Goal: Task Accomplishment & Management: Use online tool/utility

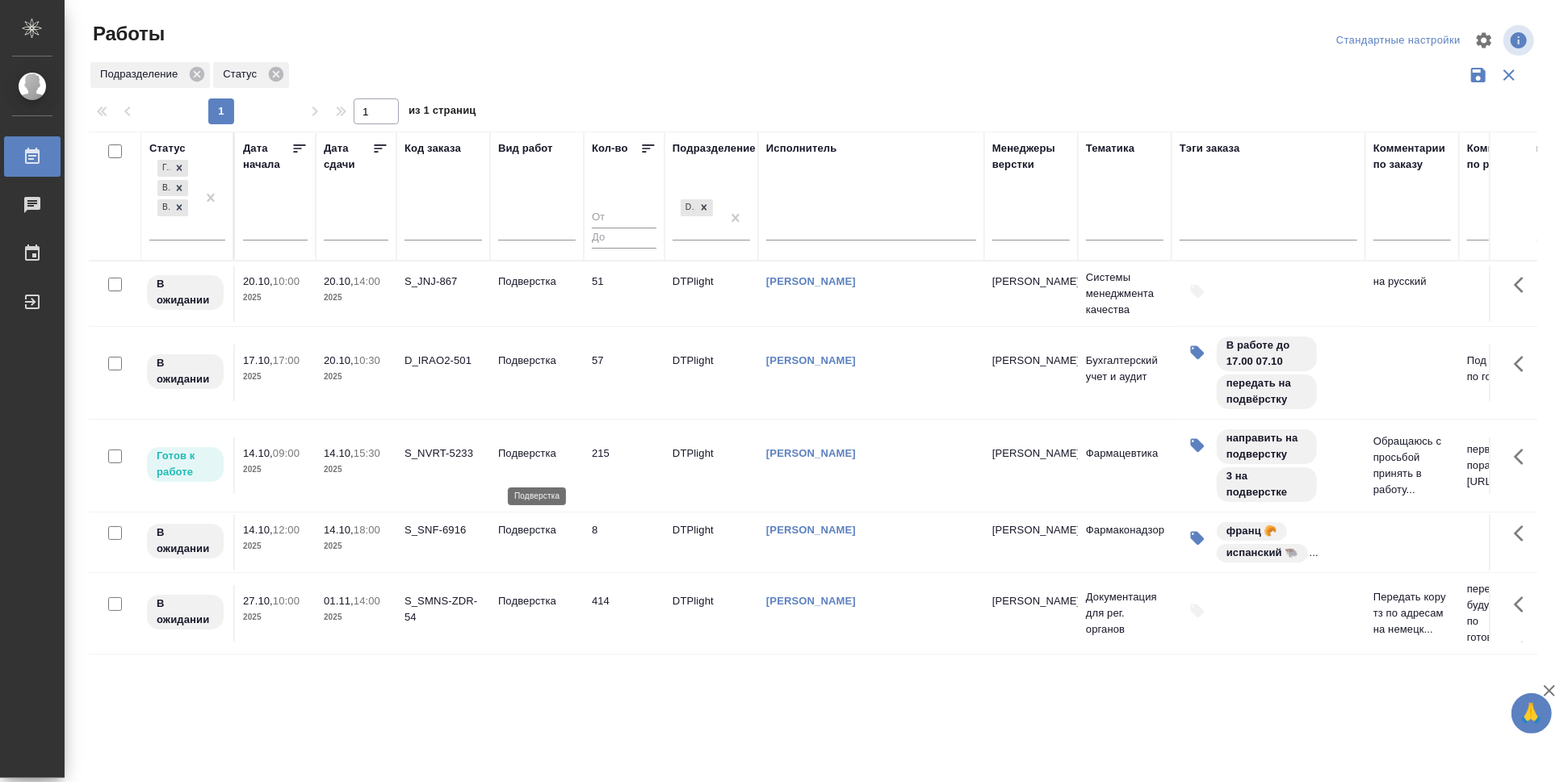
click at [532, 462] on p "Подверстка" at bounding box center [536, 454] width 78 height 16
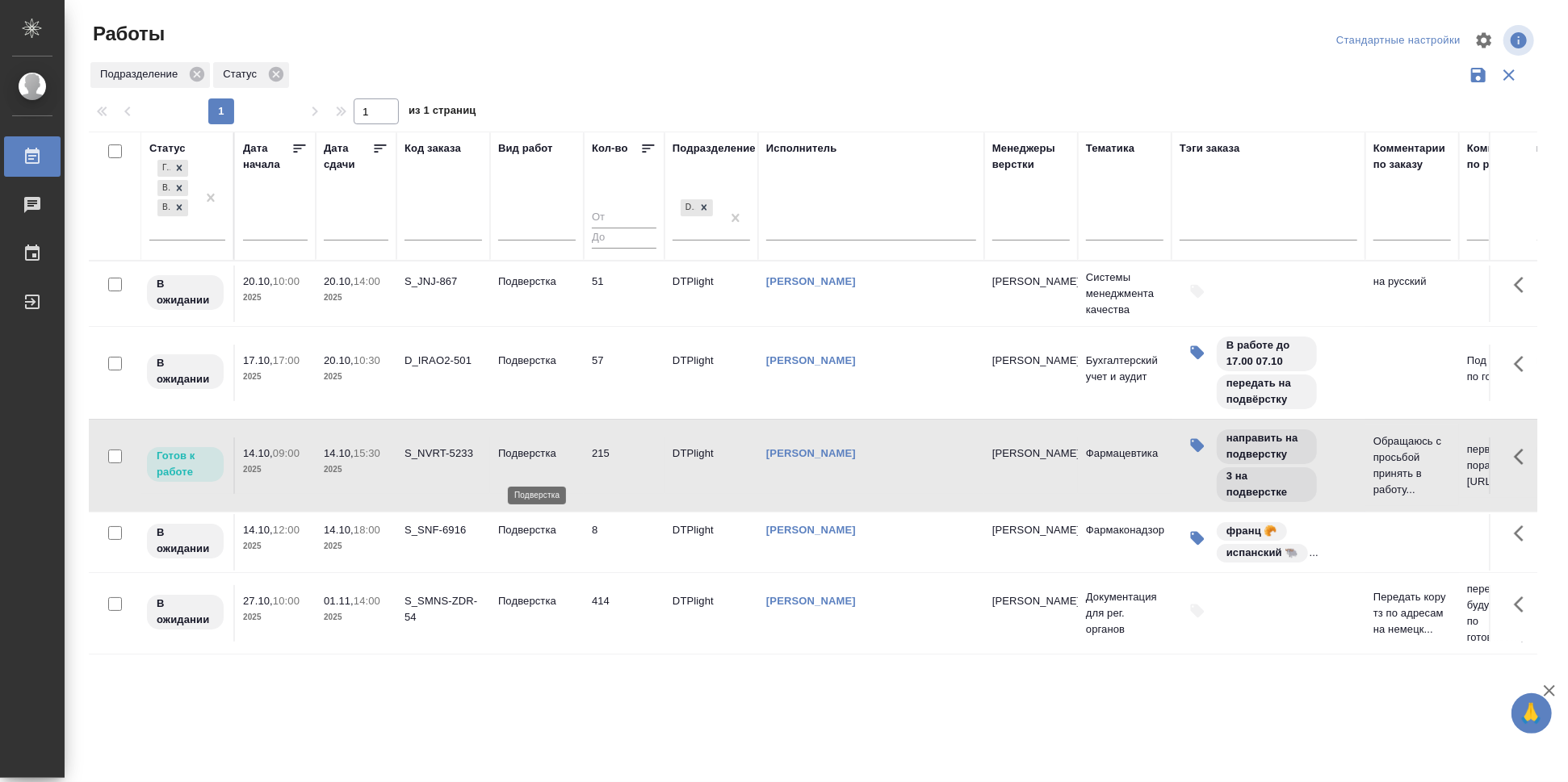
click at [532, 462] on p "Подверстка" at bounding box center [536, 454] width 78 height 16
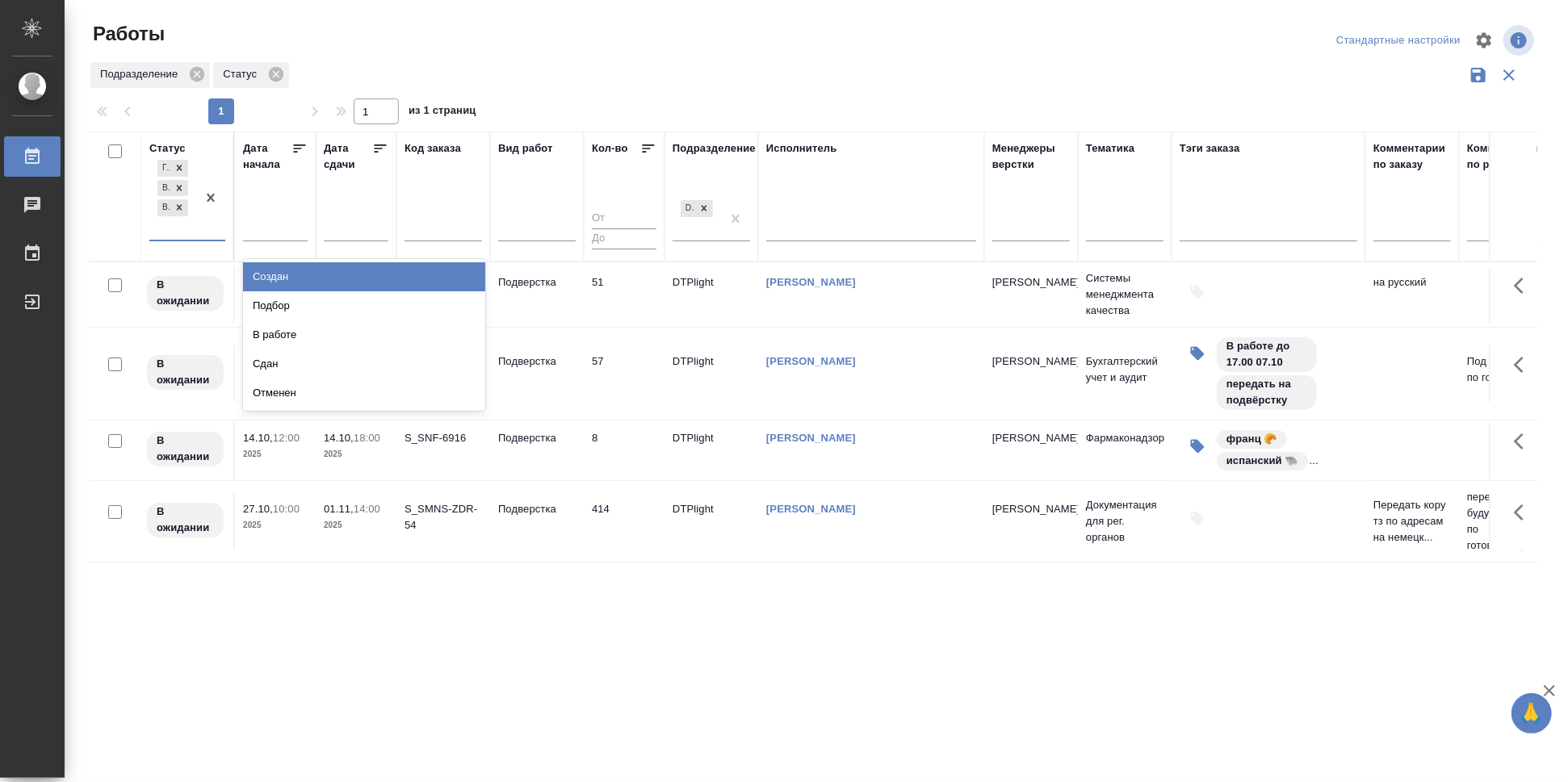
click at [192, 235] on div "Готов к работе В ожидании Выполнен" at bounding box center [172, 198] width 46 height 83
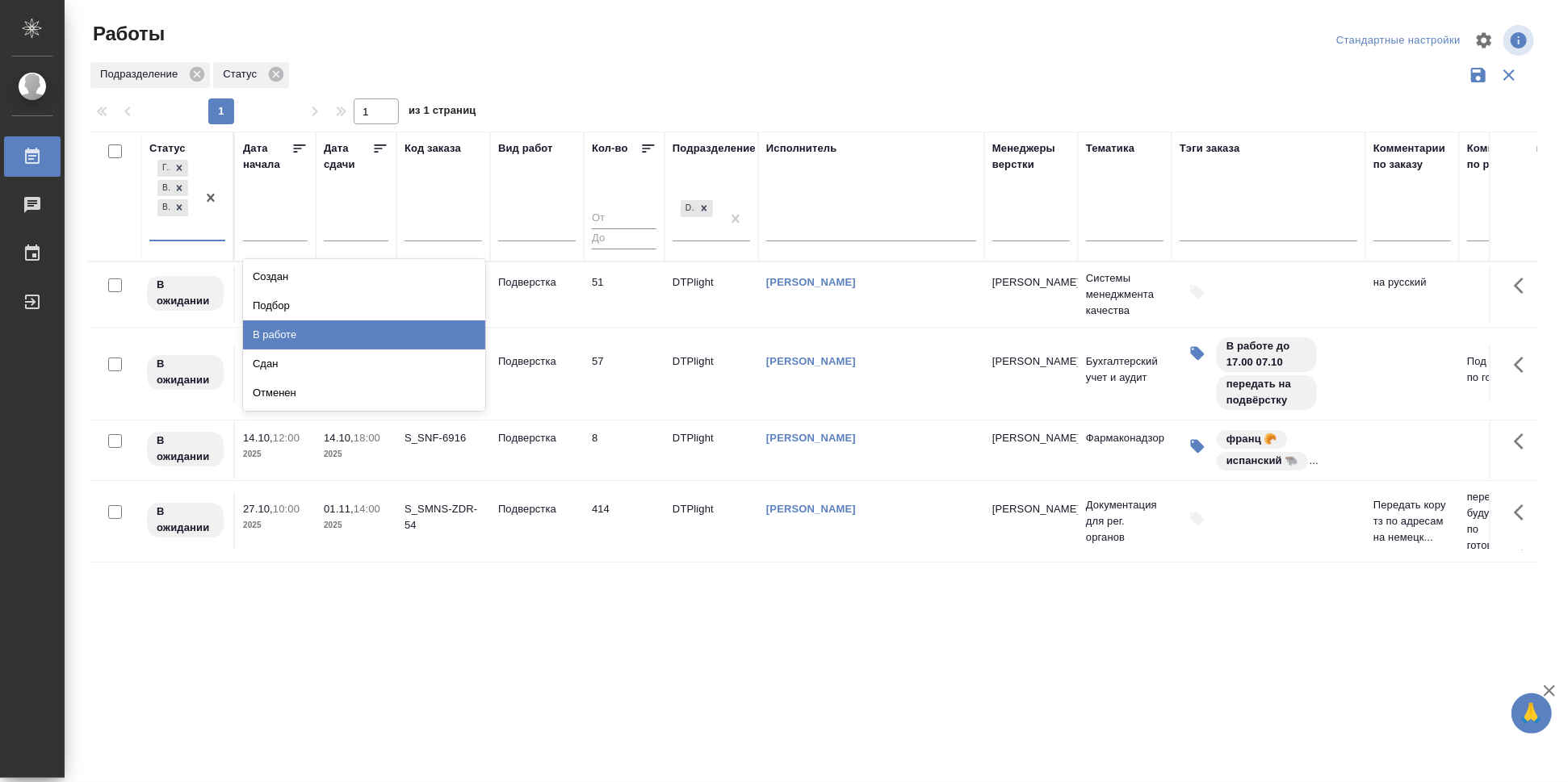
click at [312, 327] on div "В работе" at bounding box center [364, 334] width 243 height 29
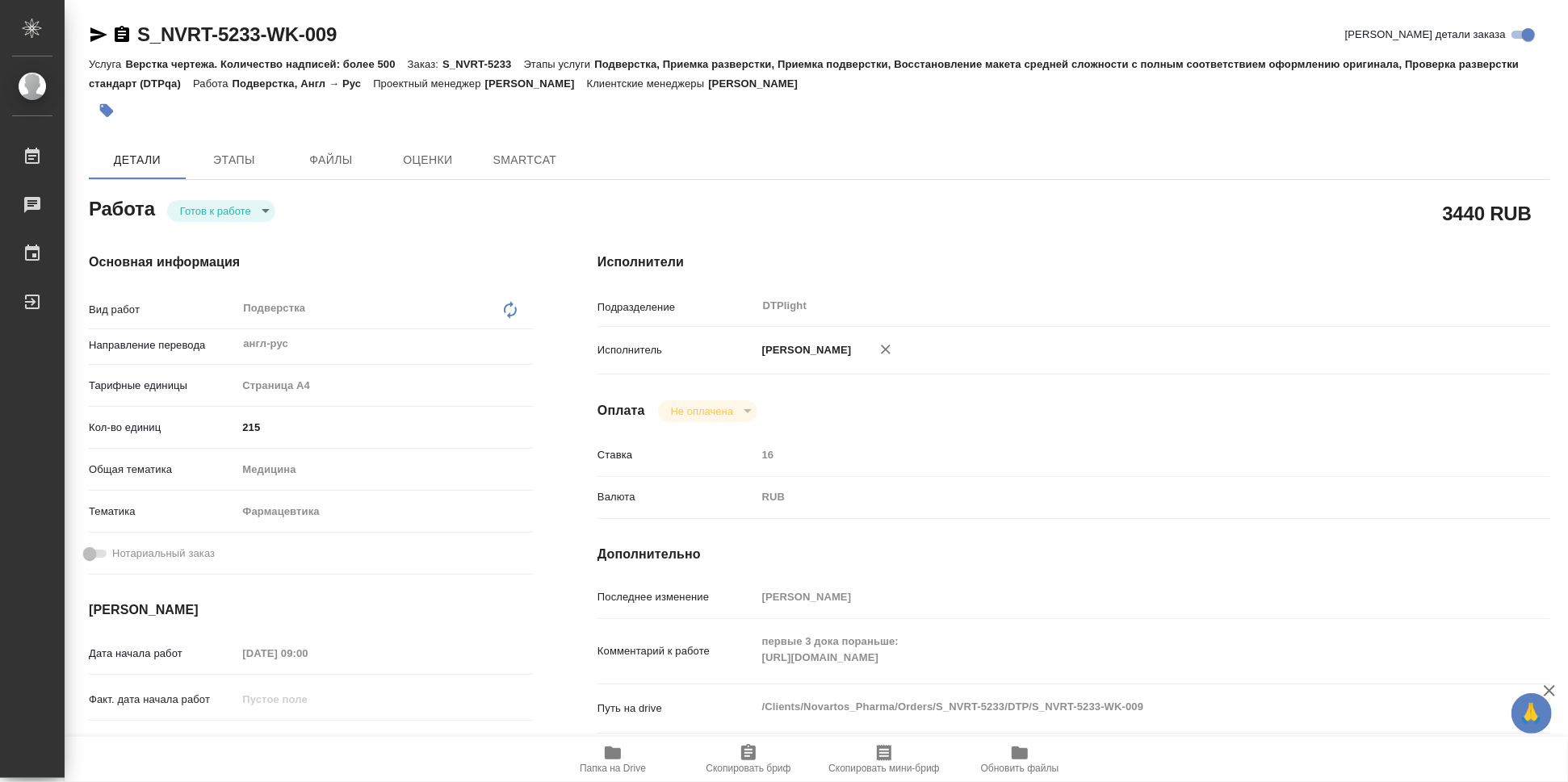
type textarea "x"
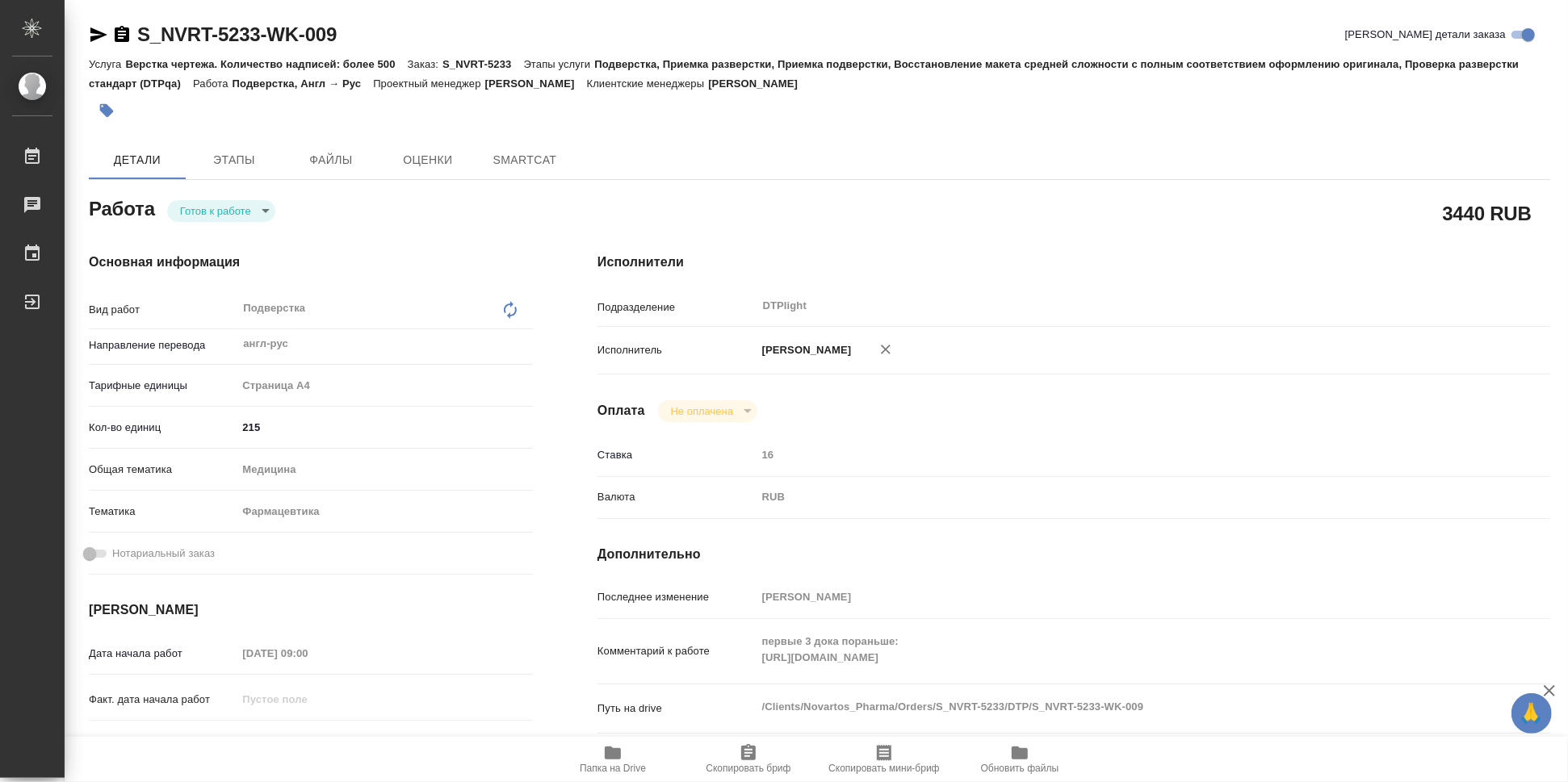
type textarea "x"
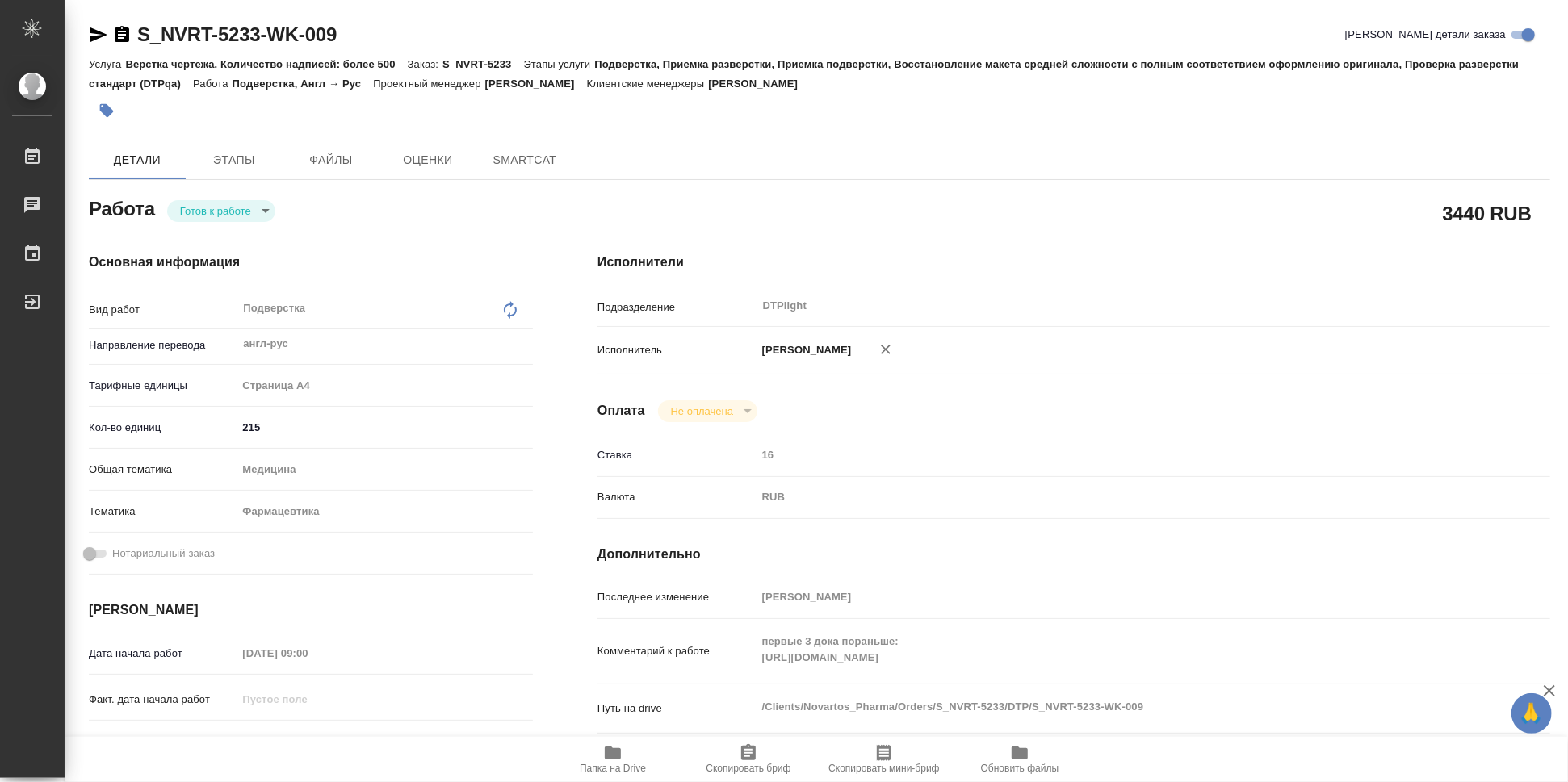
type textarea "x"
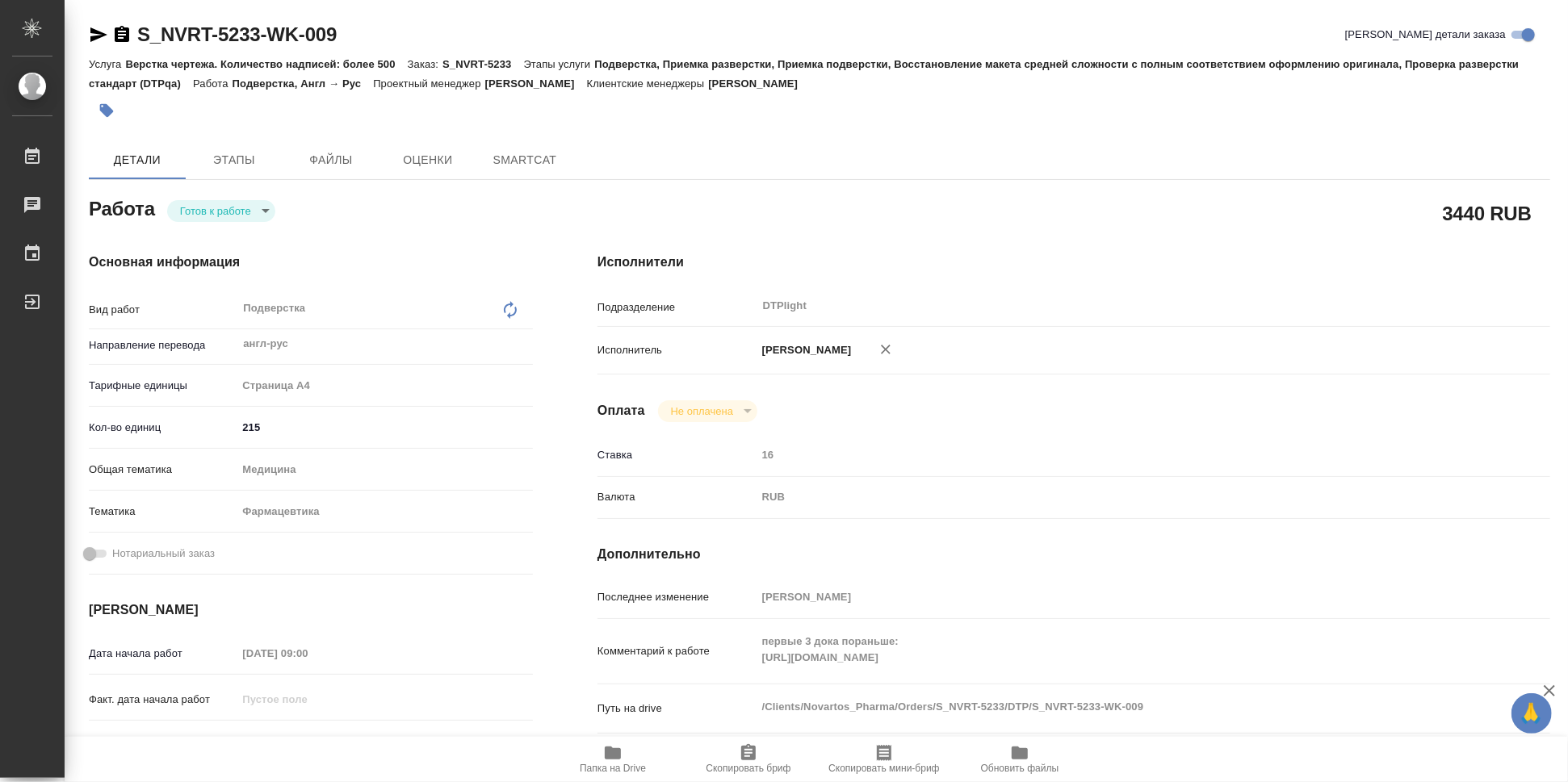
type textarea "x"
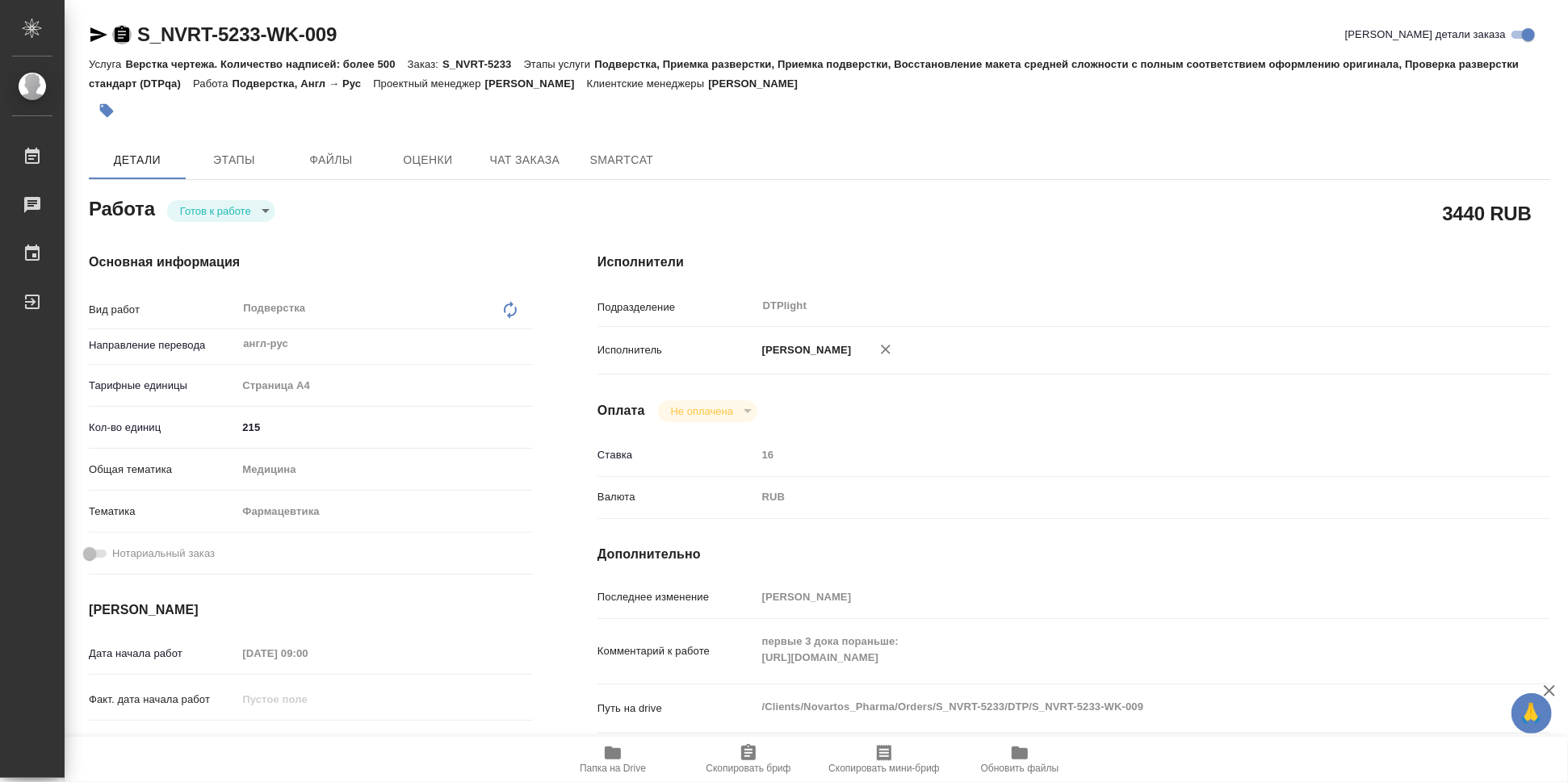
type textarea "x"
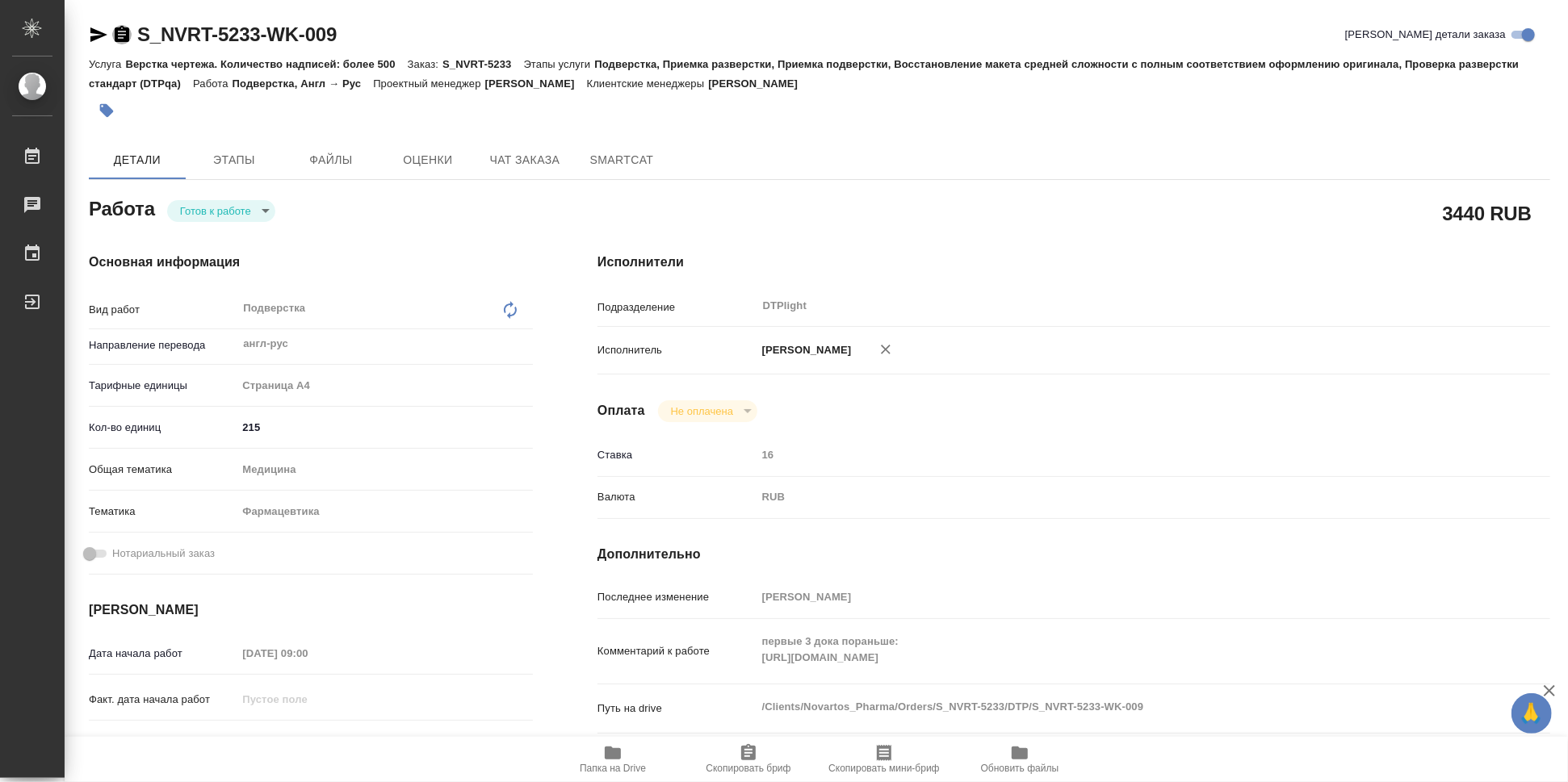
click at [120, 32] on icon "button" at bounding box center [122, 34] width 14 height 16
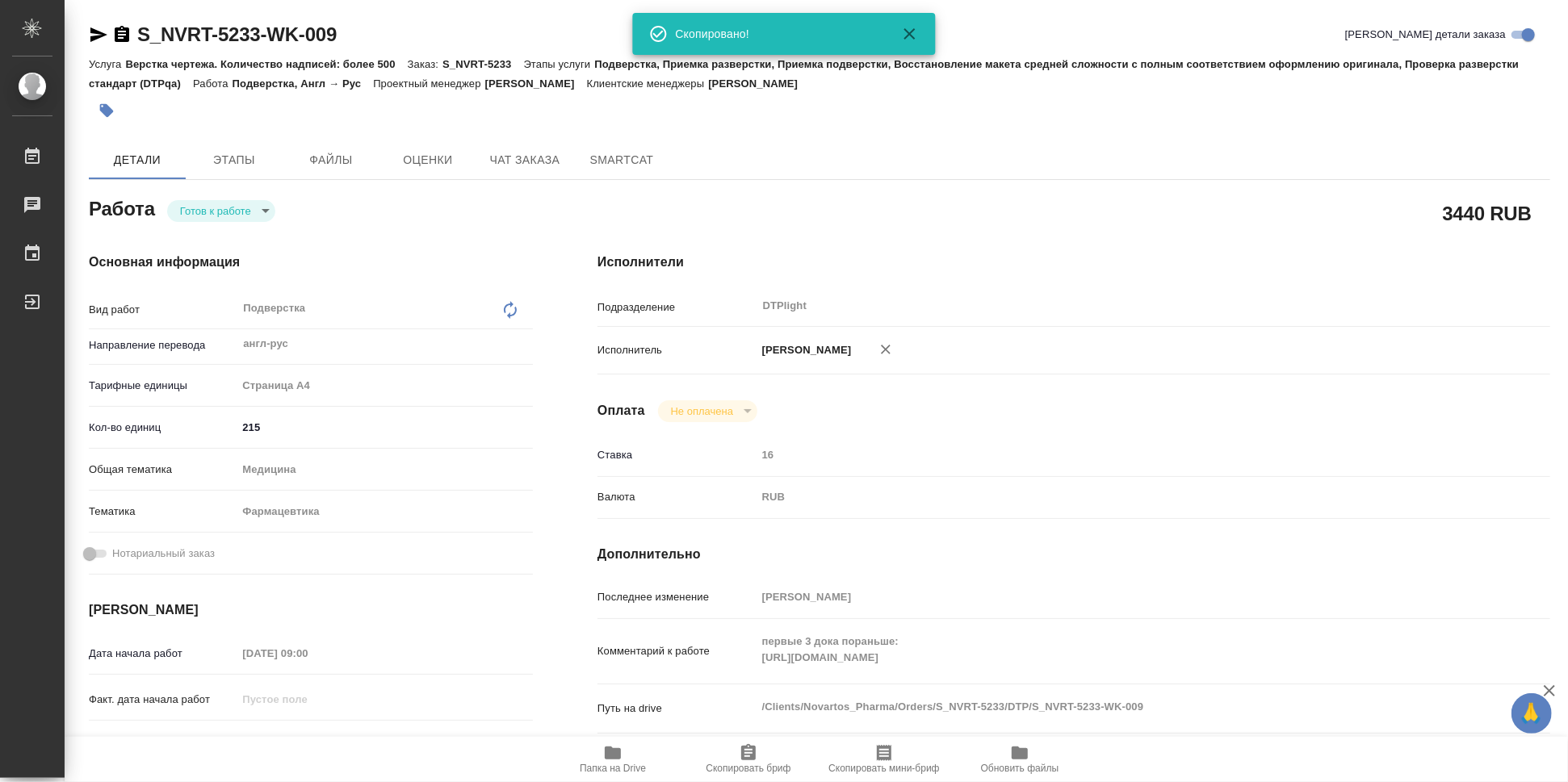
type textarea "x"
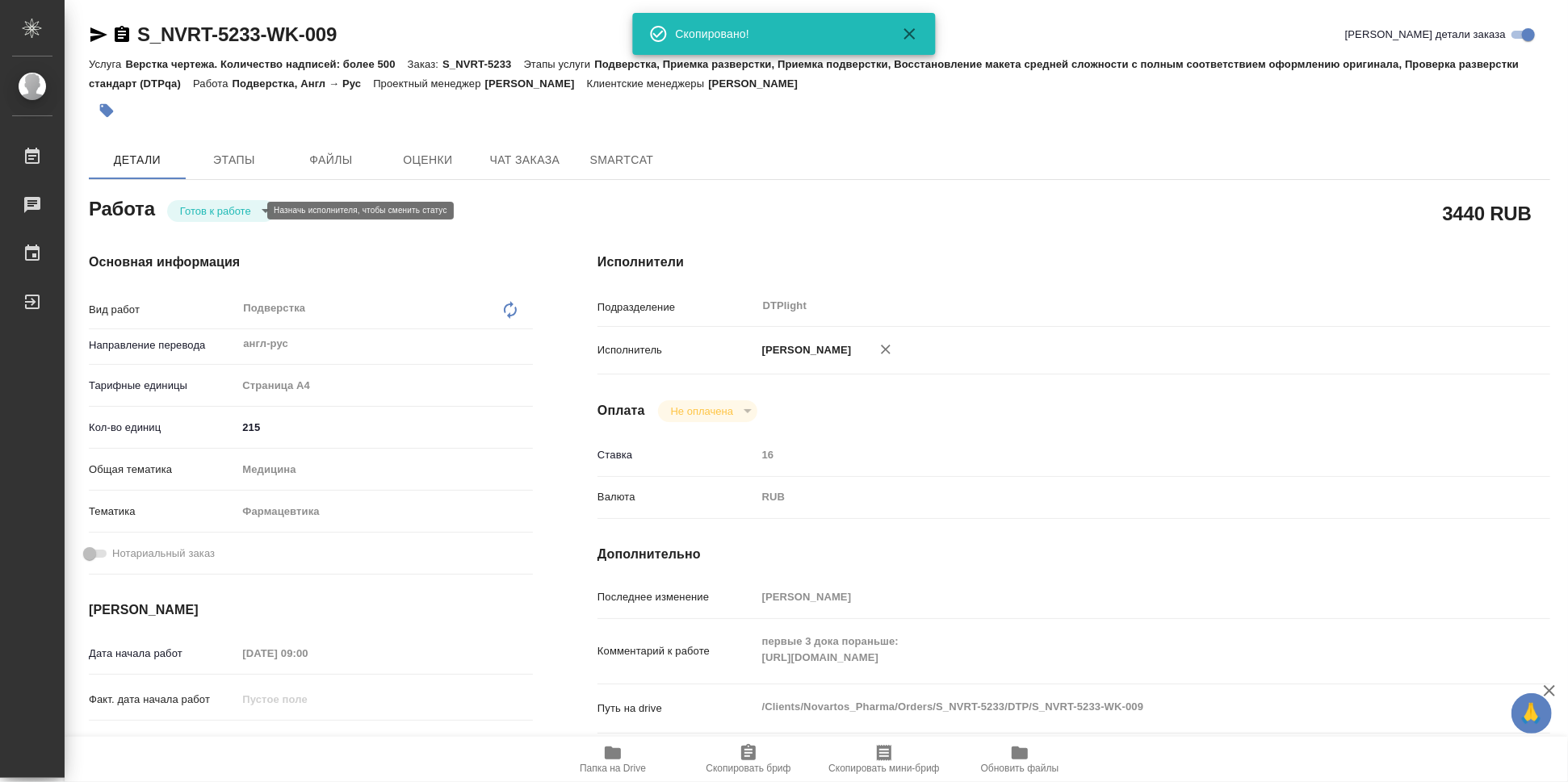
click at [235, 214] on body "🙏 .cls-1 fill:#fff; AWATERA Работы Чаты График Выйти S_NVRT-5233-WK-009 Кратко …" at bounding box center [784, 391] width 1568 height 782
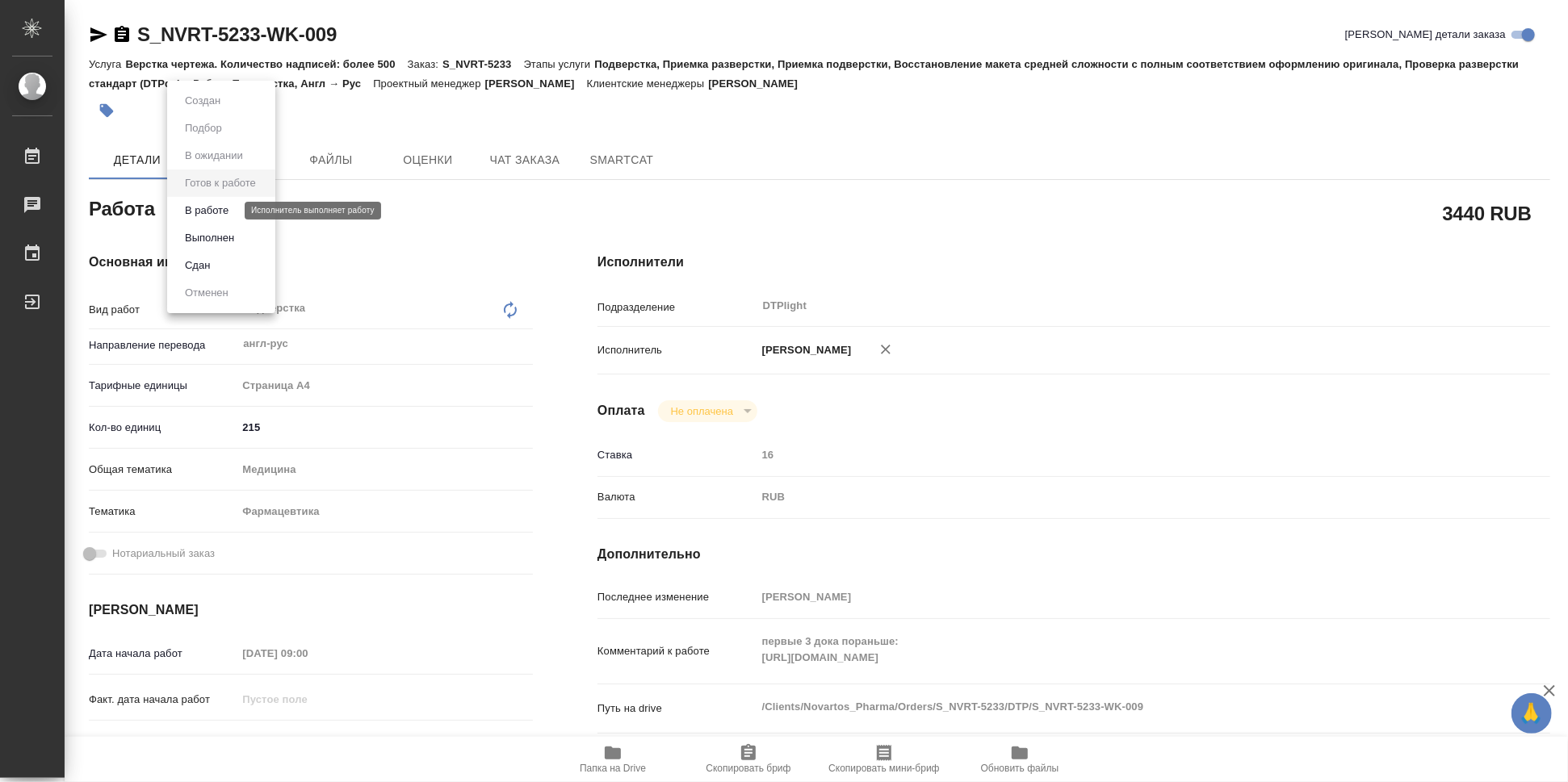
click at [226, 209] on button "В работе" at bounding box center [207, 210] width 54 height 18
type textarea "x"
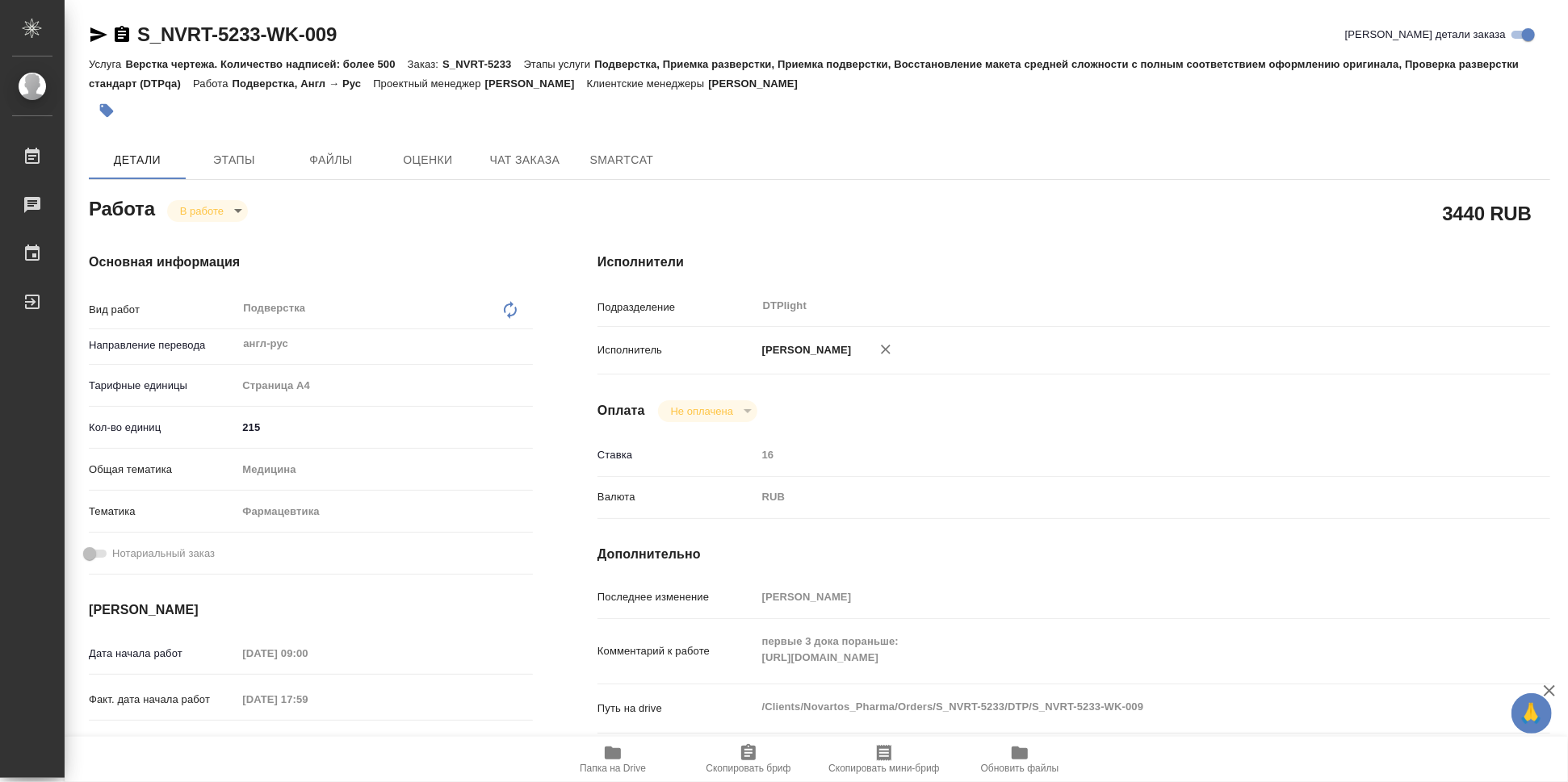
type textarea "x"
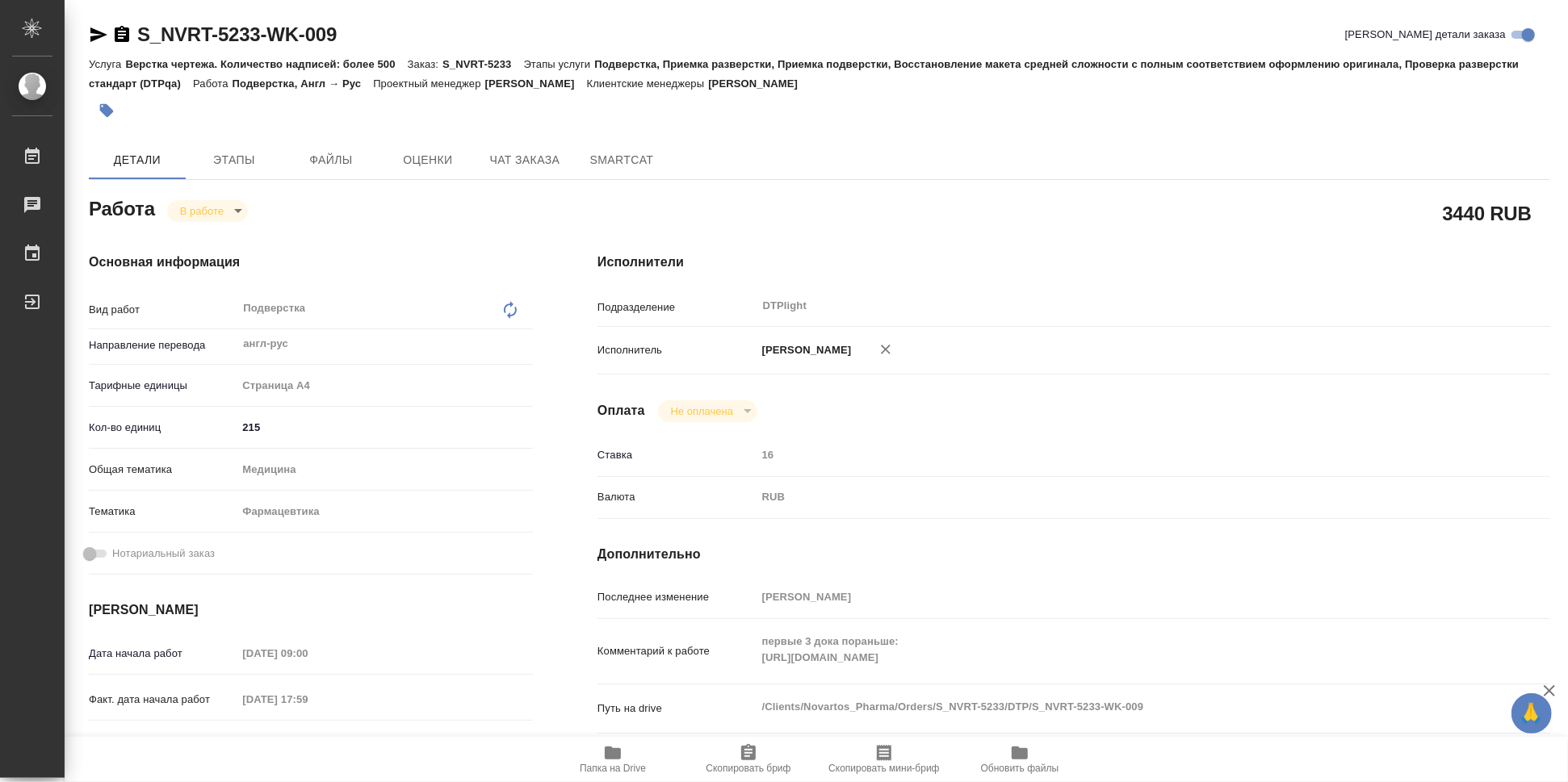
type textarea "x"
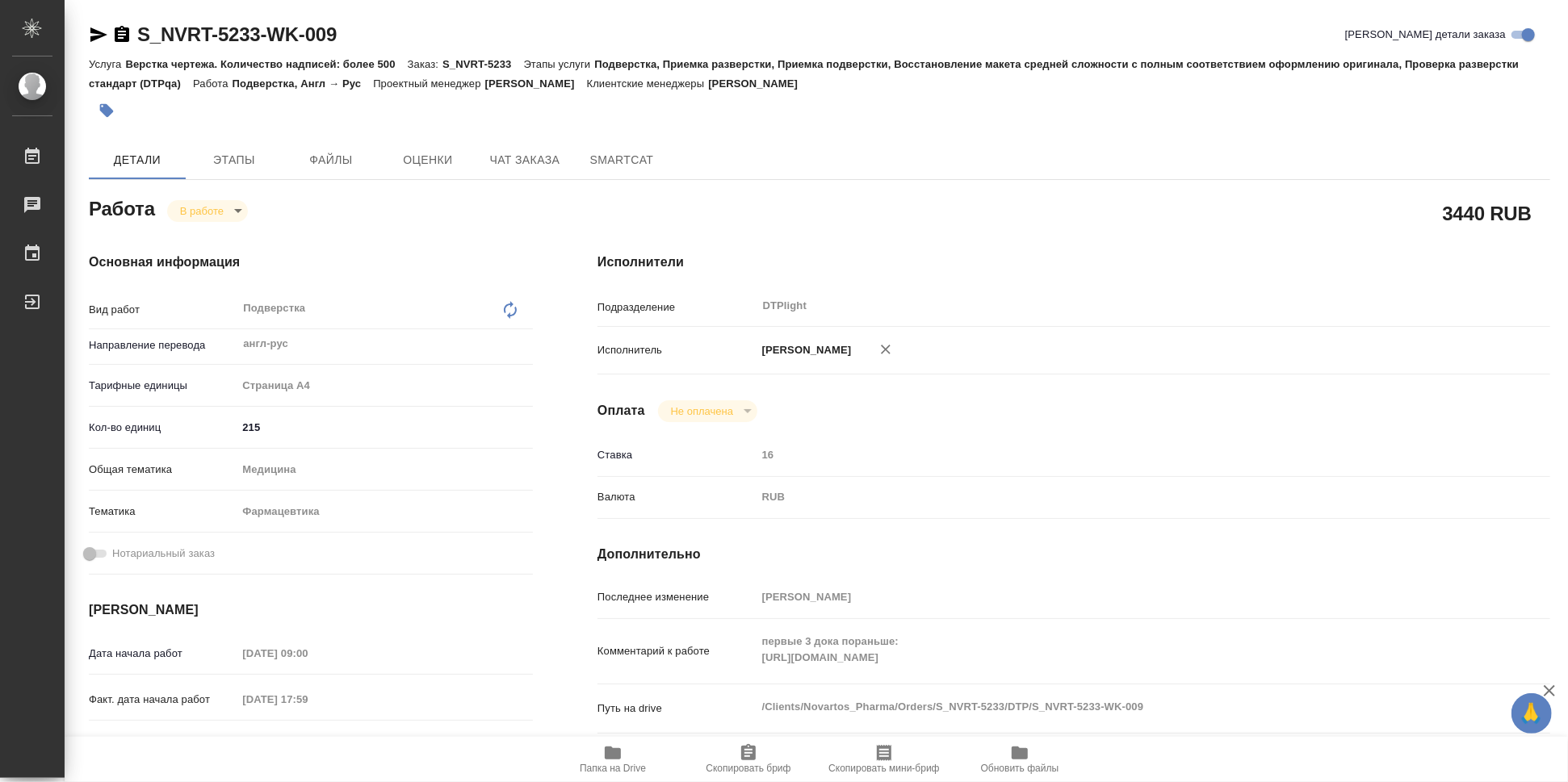
type textarea "x"
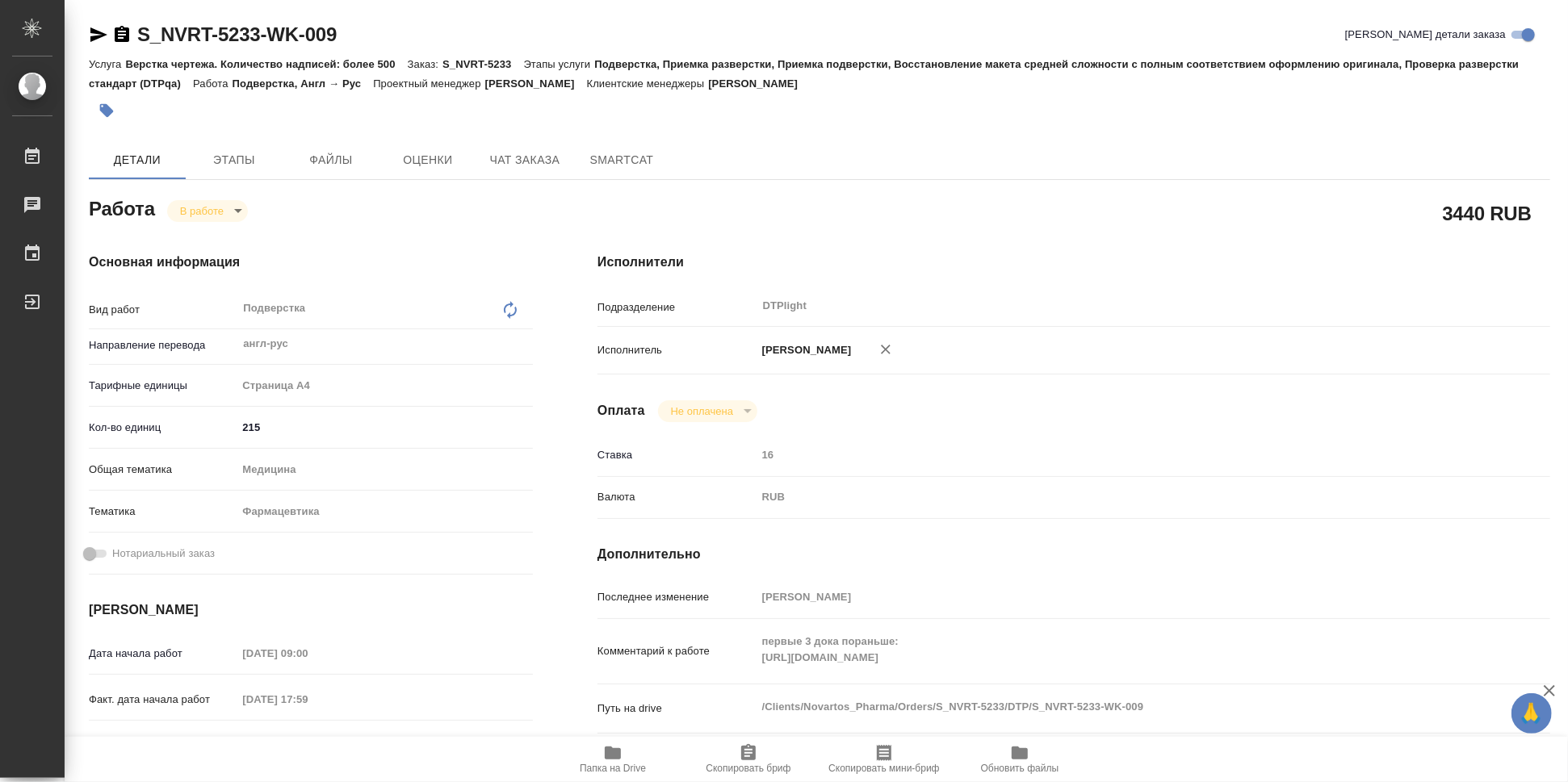
type textarea "x"
drag, startPoint x: 1196, startPoint y: 273, endPoint x: 1185, endPoint y: 275, distance: 11.2
click at [1196, 273] on div "Исполнители Подразделение DTPlight ​ Исполнитель Гузов Марк Анатольевич Оплата …" at bounding box center [1074, 564] width 1017 height 689
type textarea "x"
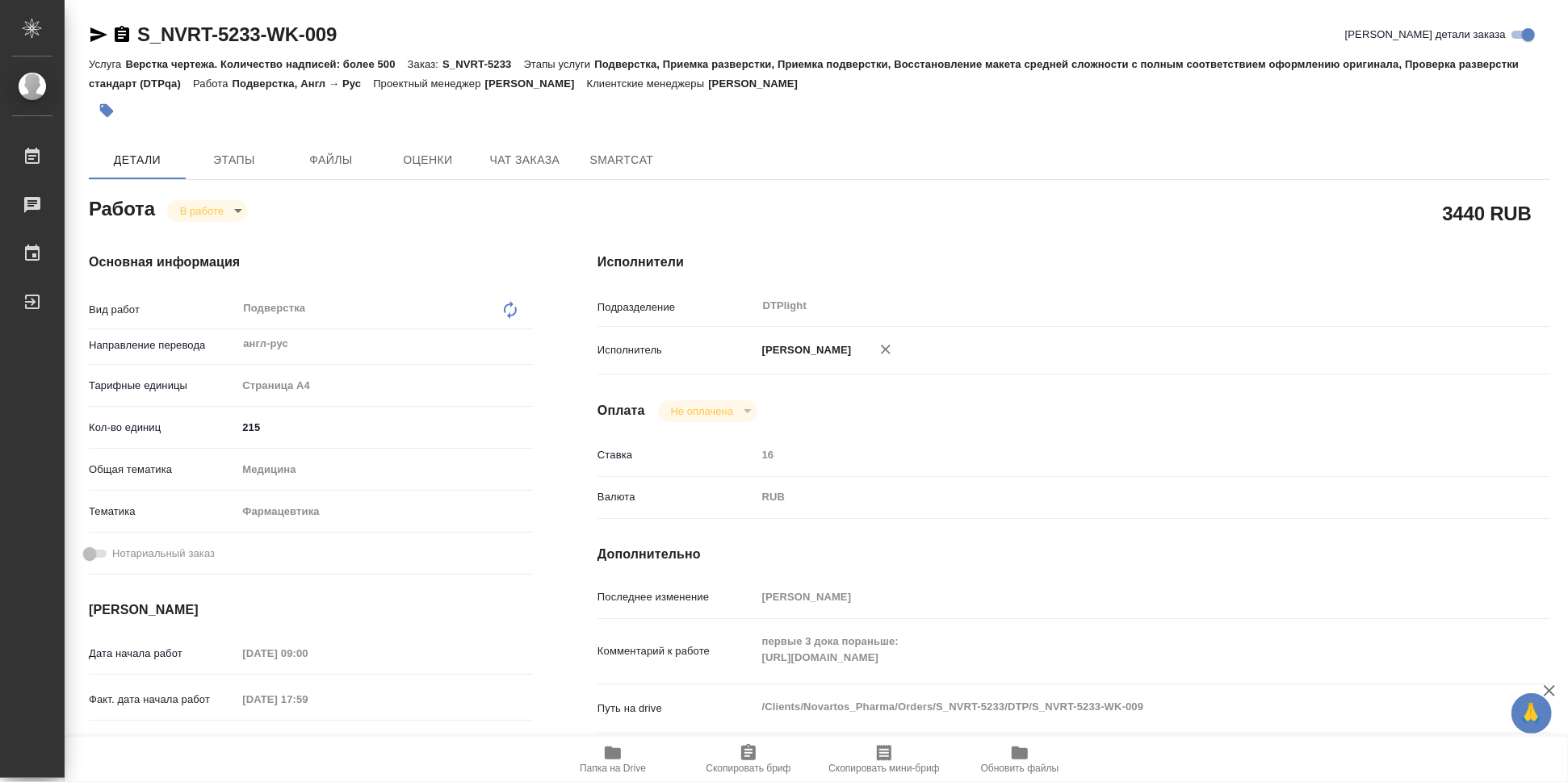
type textarea "x"
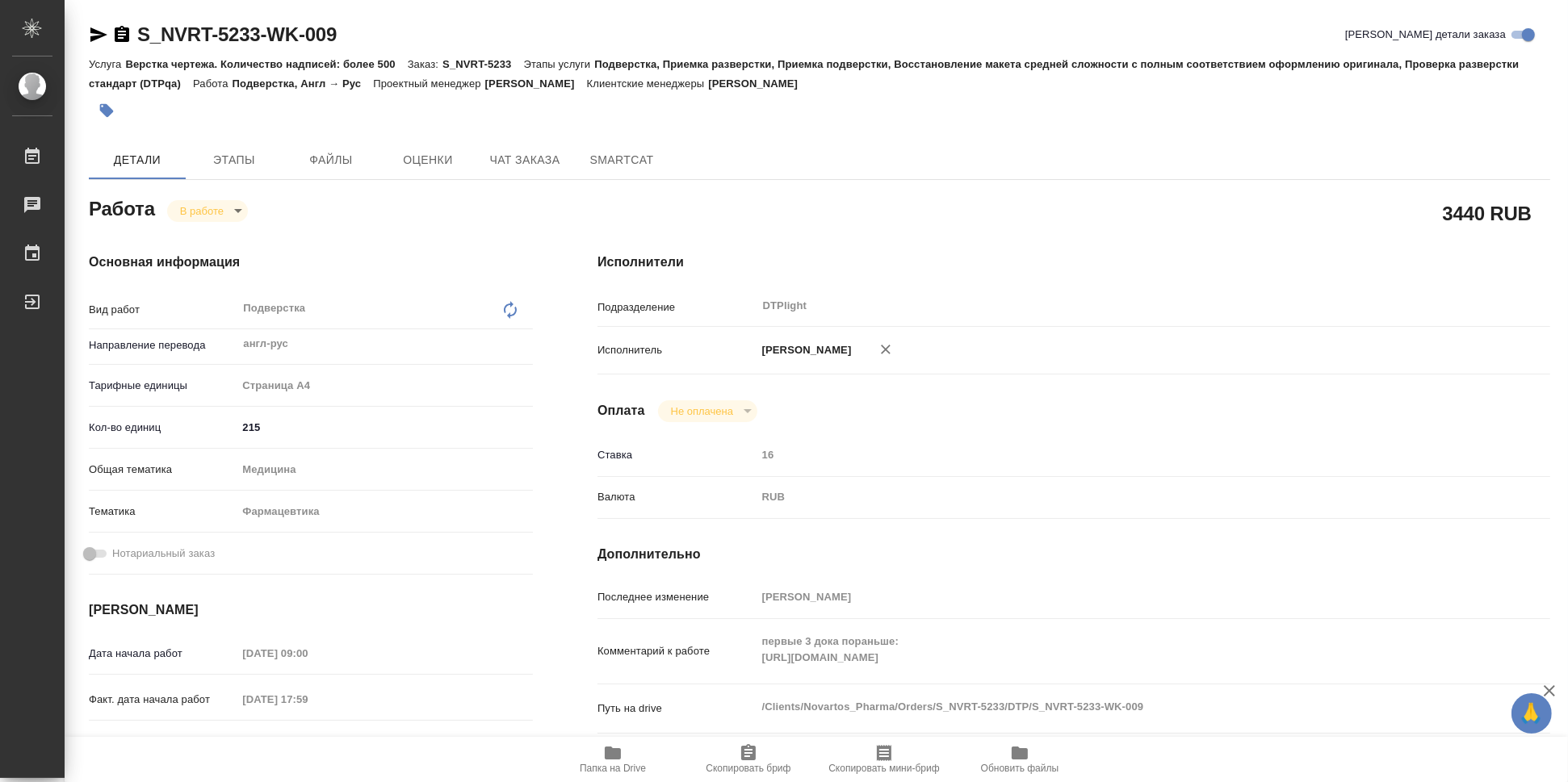
type textarea "x"
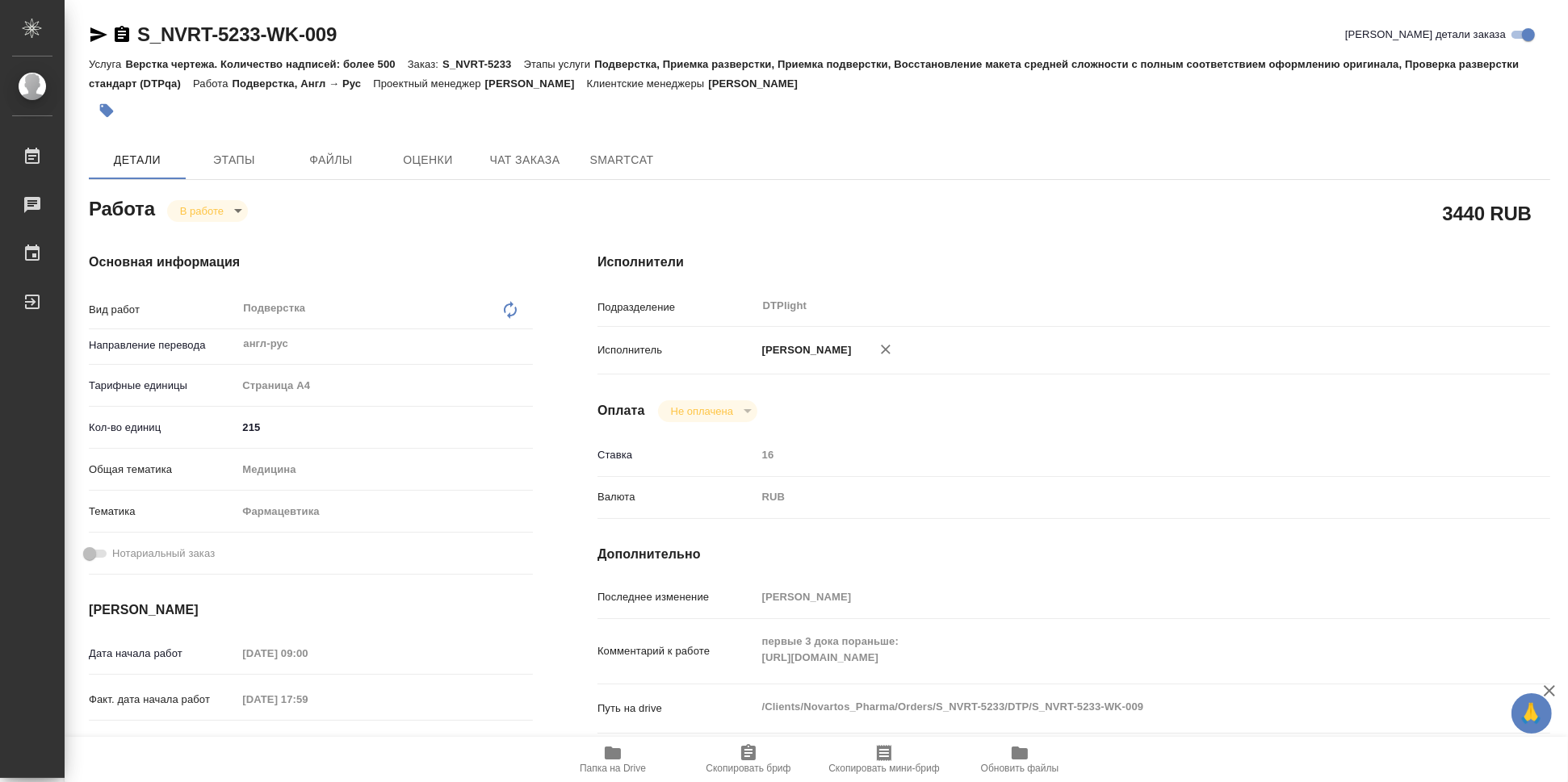
type textarea "x"
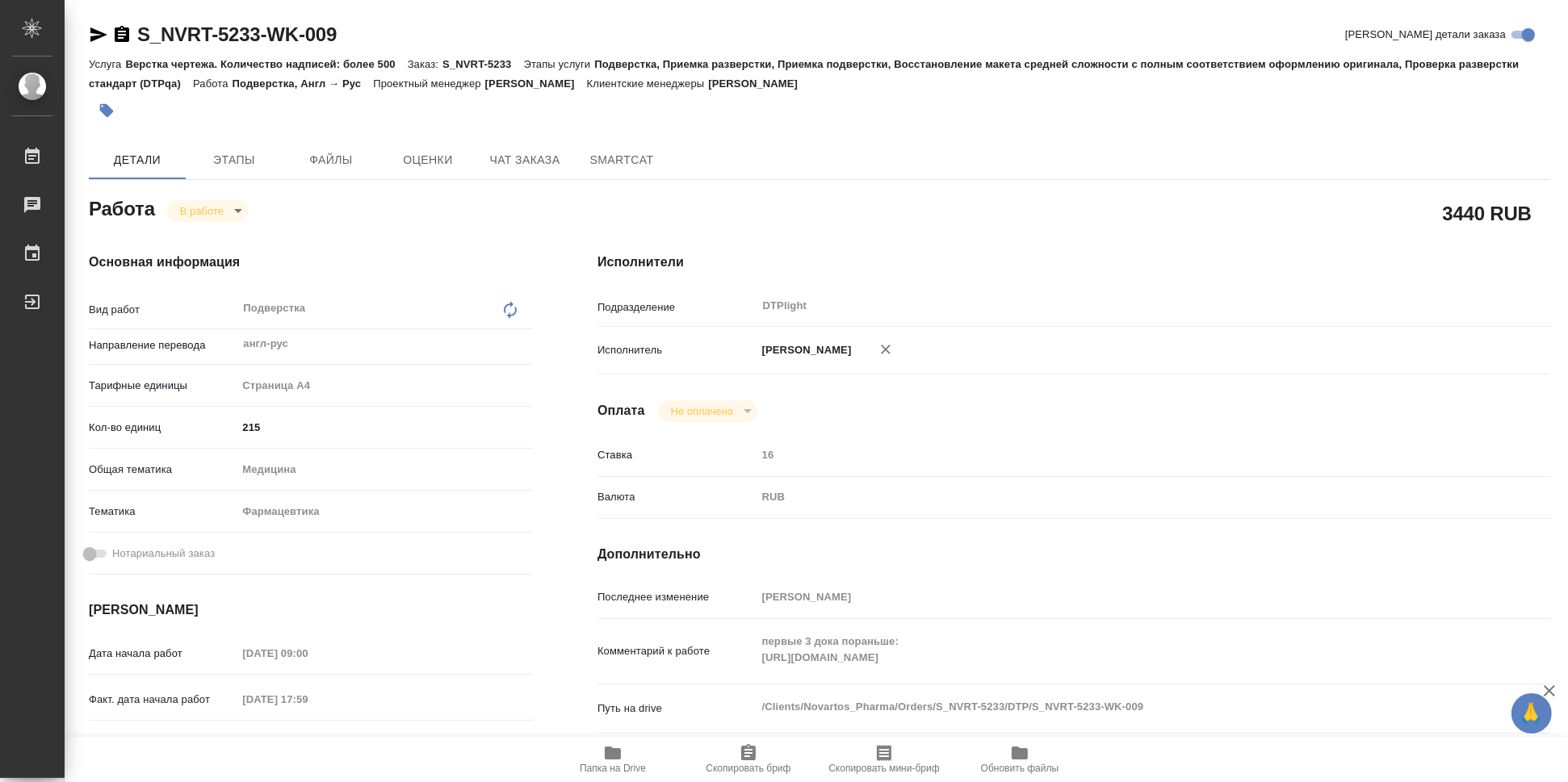
type textarea "x"
